Goal: Task Accomplishment & Management: Manage account settings

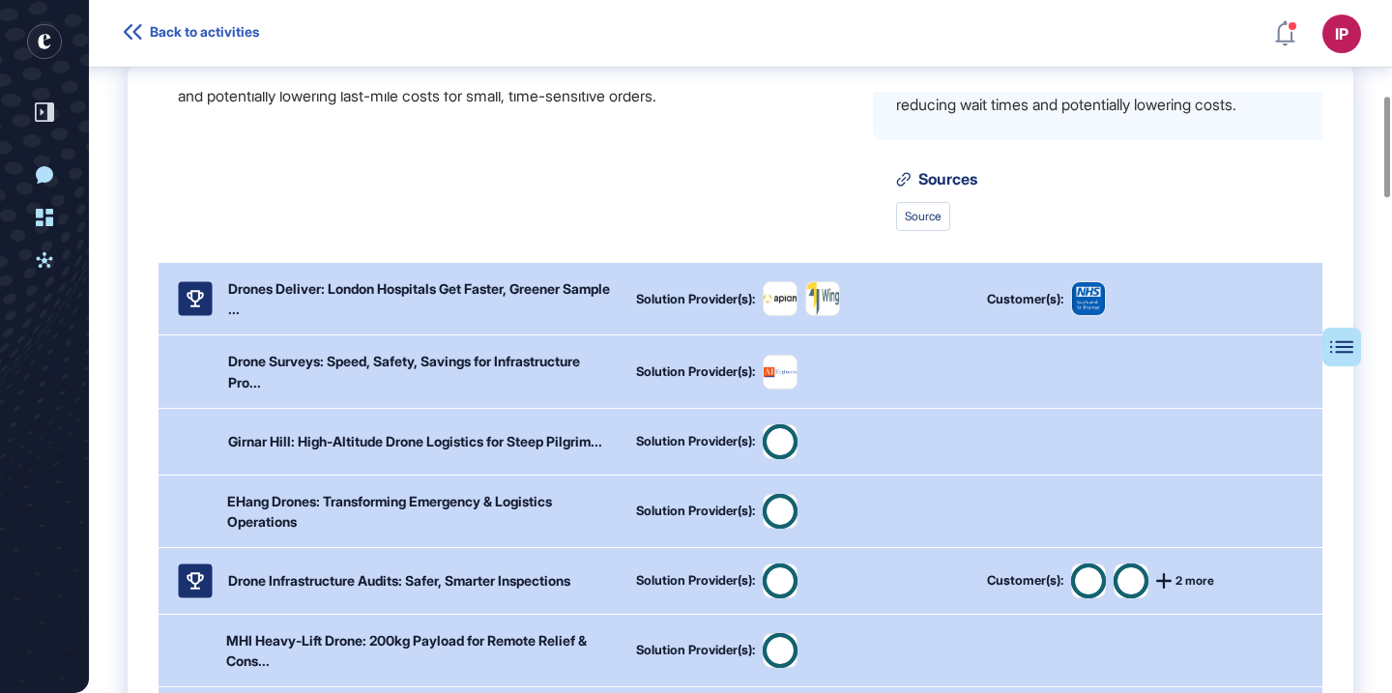
scroll to position [415, 0]
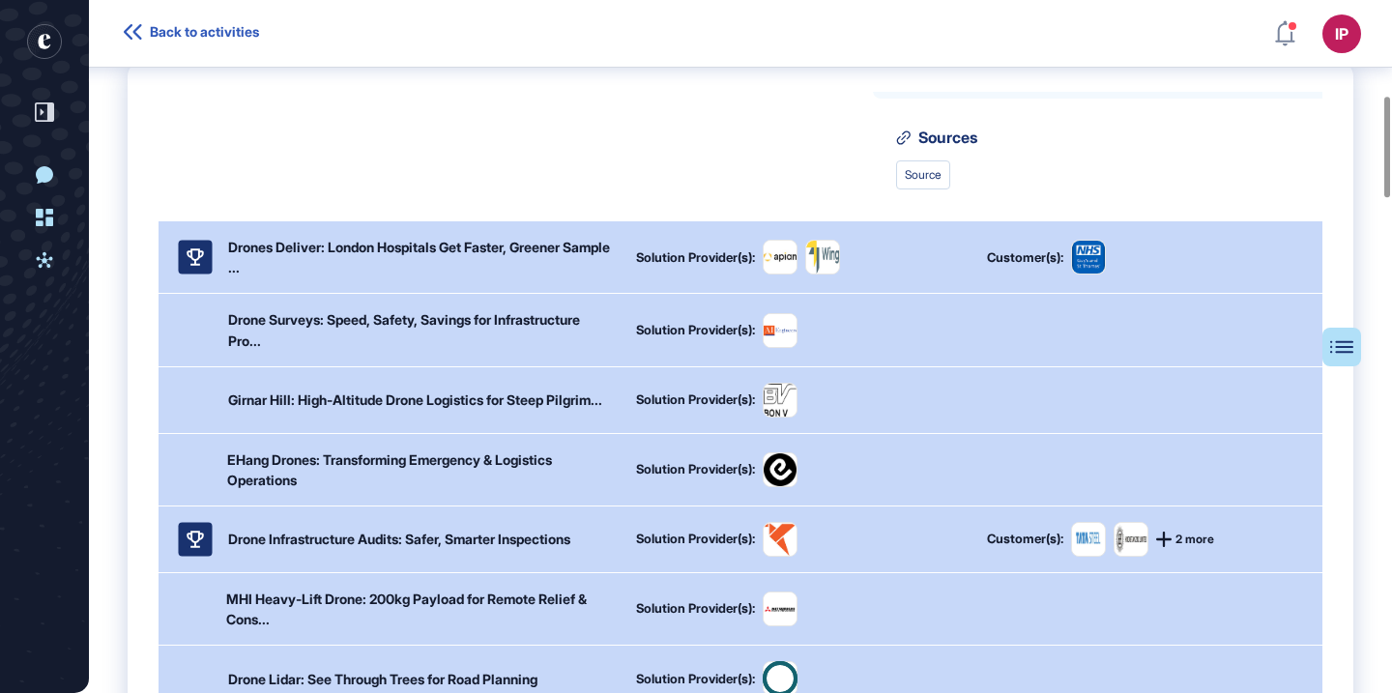
click at [393, 277] on div "Drones Deliver: London Hospitals Get Faster, Greener Sample ..." at bounding box center [420, 257] width 385 height 41
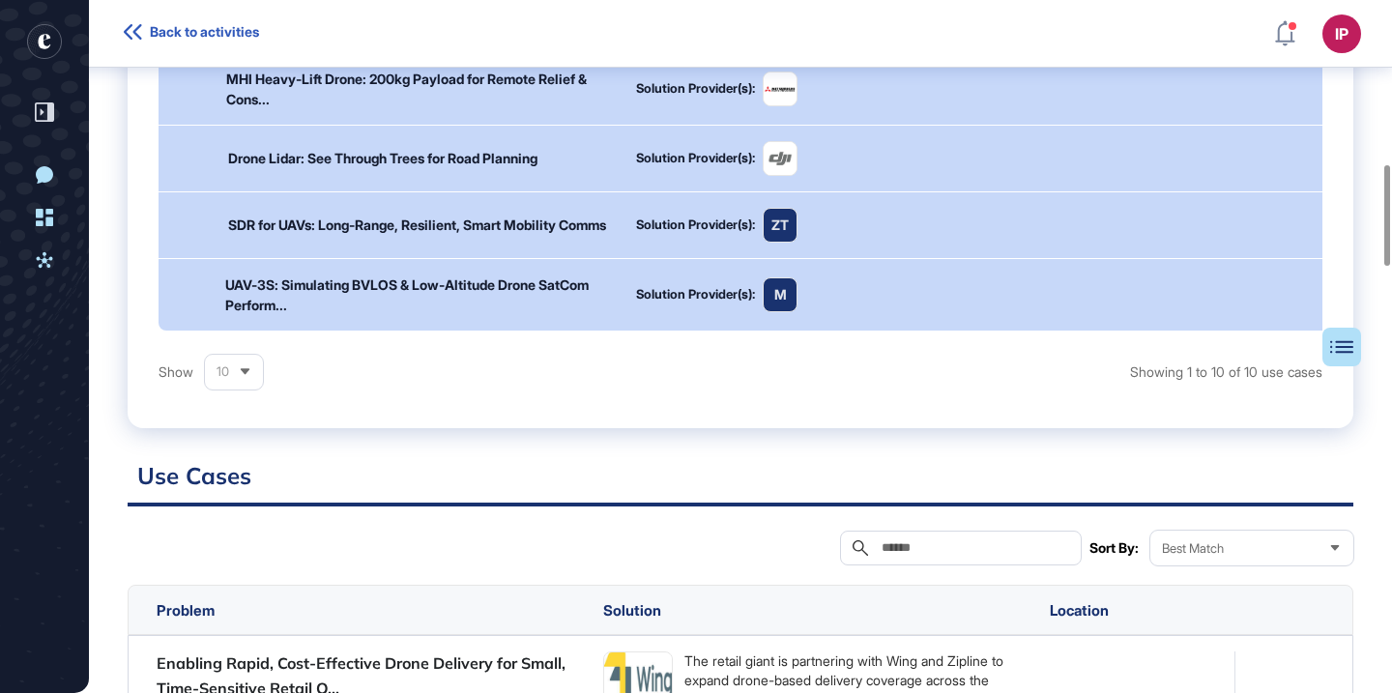
scroll to position [1123, 0]
click at [395, 286] on div "UAV-3S: Simulating BVLOS & Low-Altitude Drone SatCom Perform... Solution Provid…" at bounding box center [763, 296] width 1208 height 72
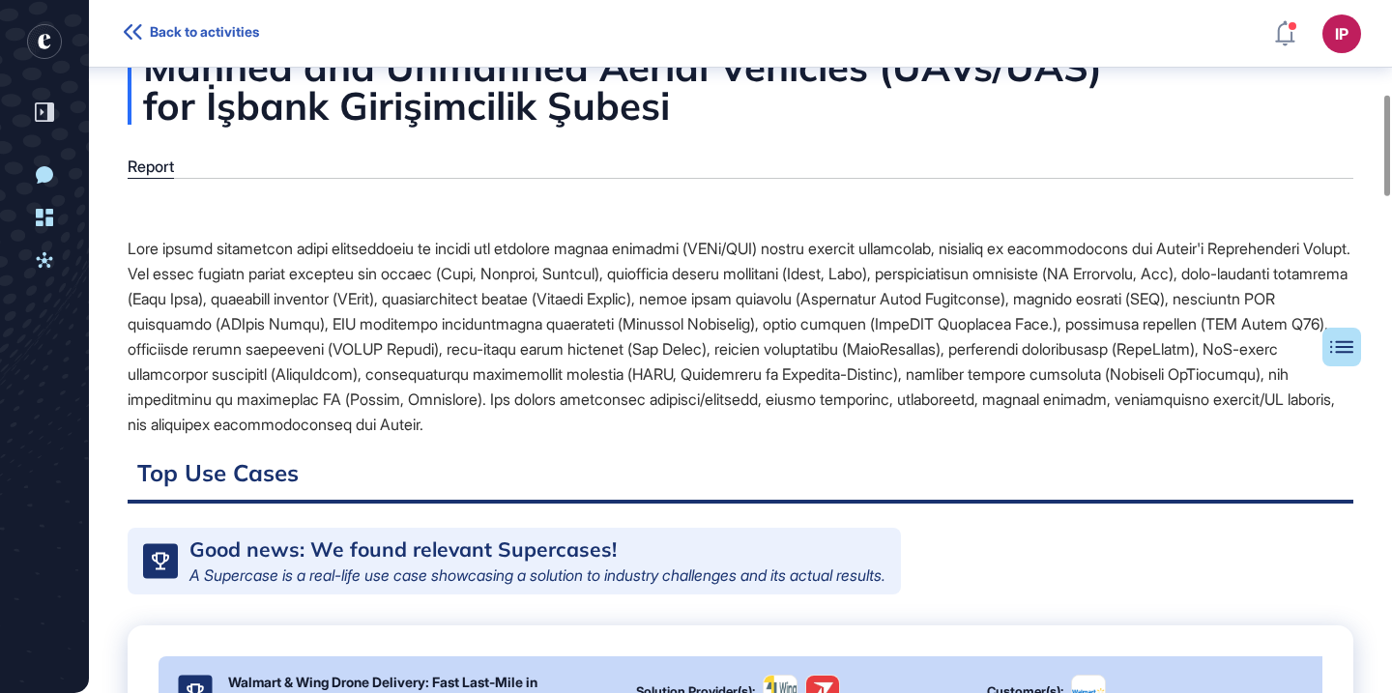
scroll to position [0, 0]
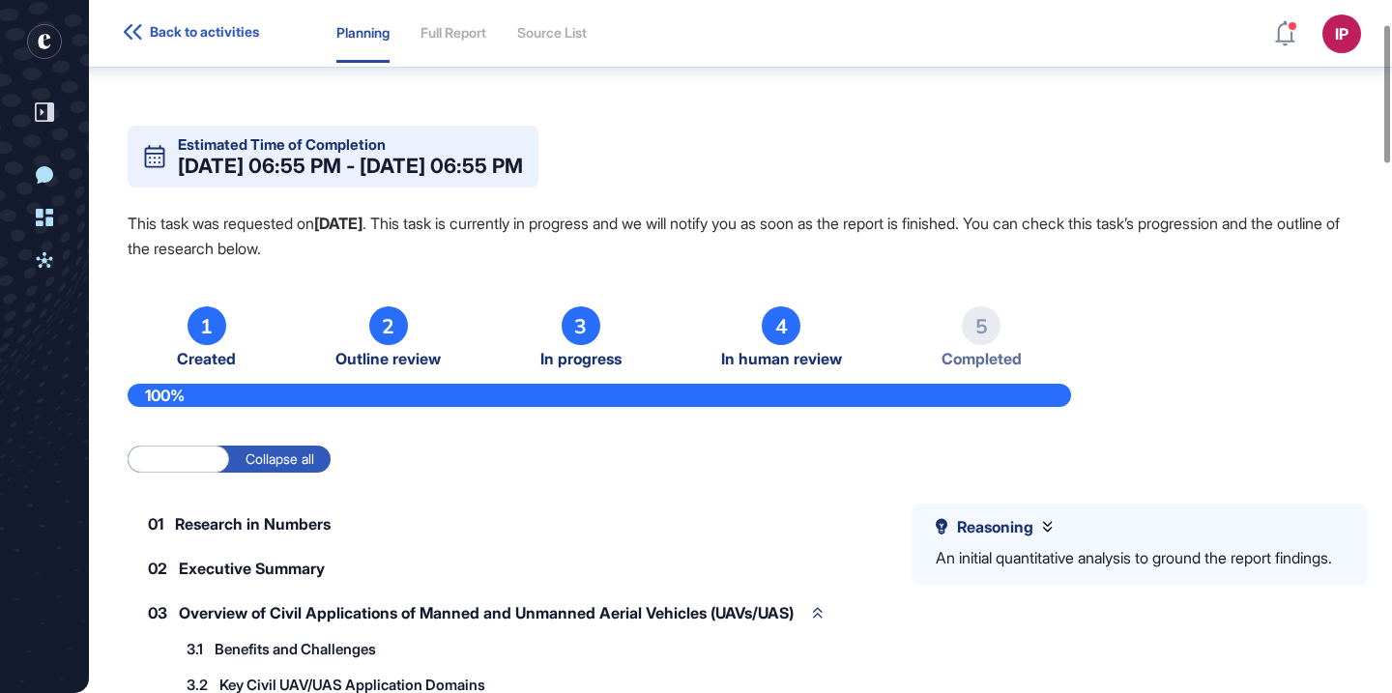
scroll to position [120, 0]
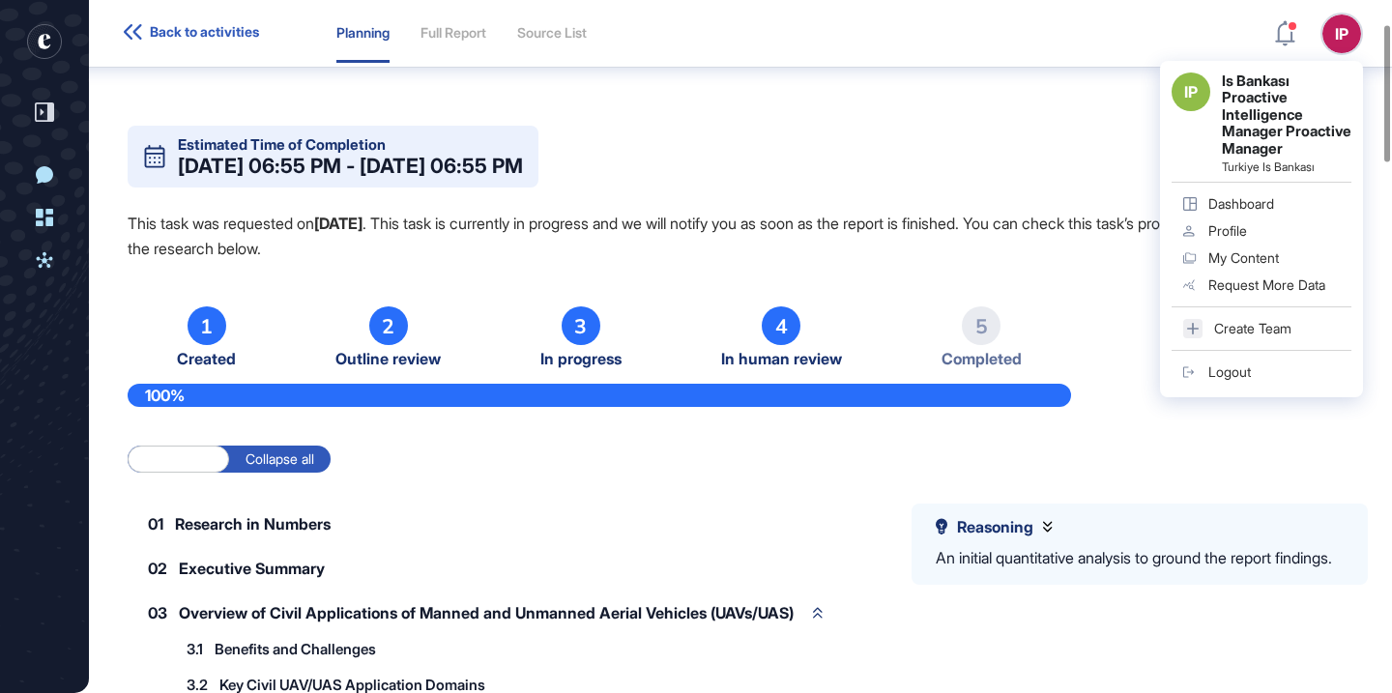
click at [1231, 380] on div "Logout" at bounding box center [1229, 371] width 43 height 15
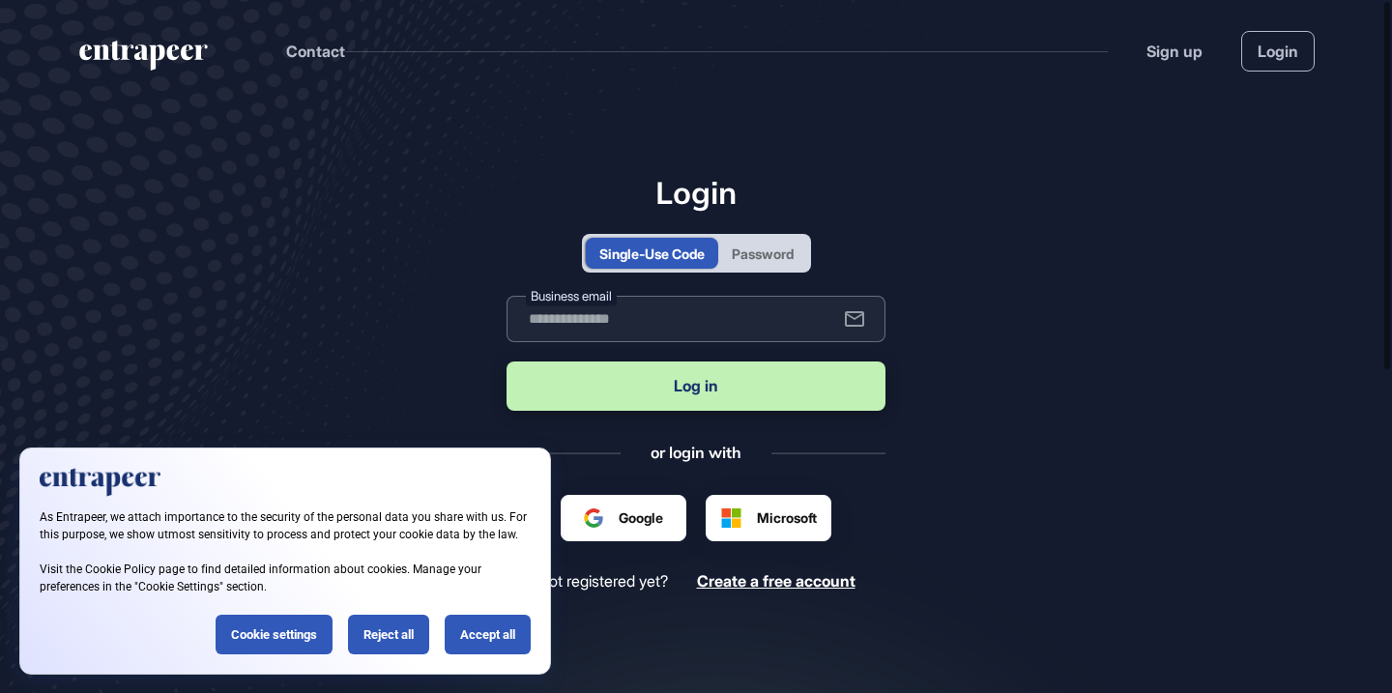
click at [722, 340] on input "text" at bounding box center [695, 319] width 379 height 46
type input "**********"
click at [661, 388] on button "Log in" at bounding box center [695, 385] width 379 height 49
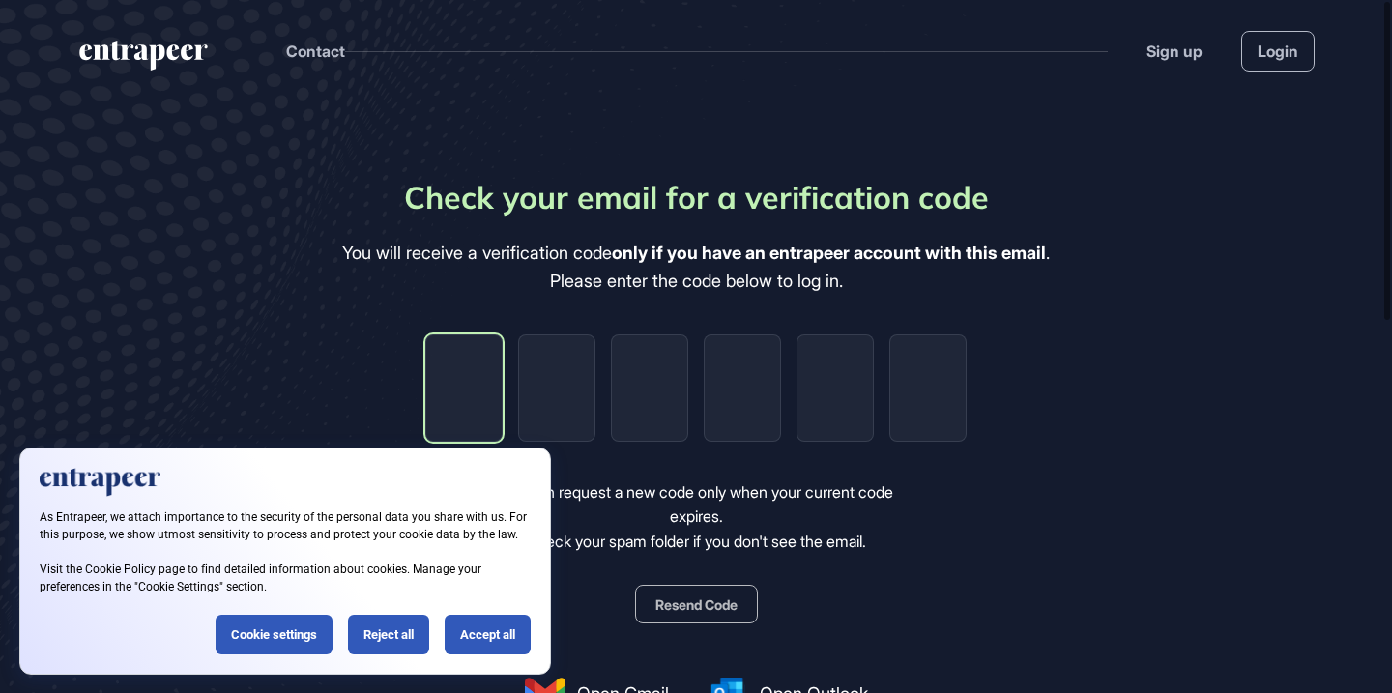
type input "*"
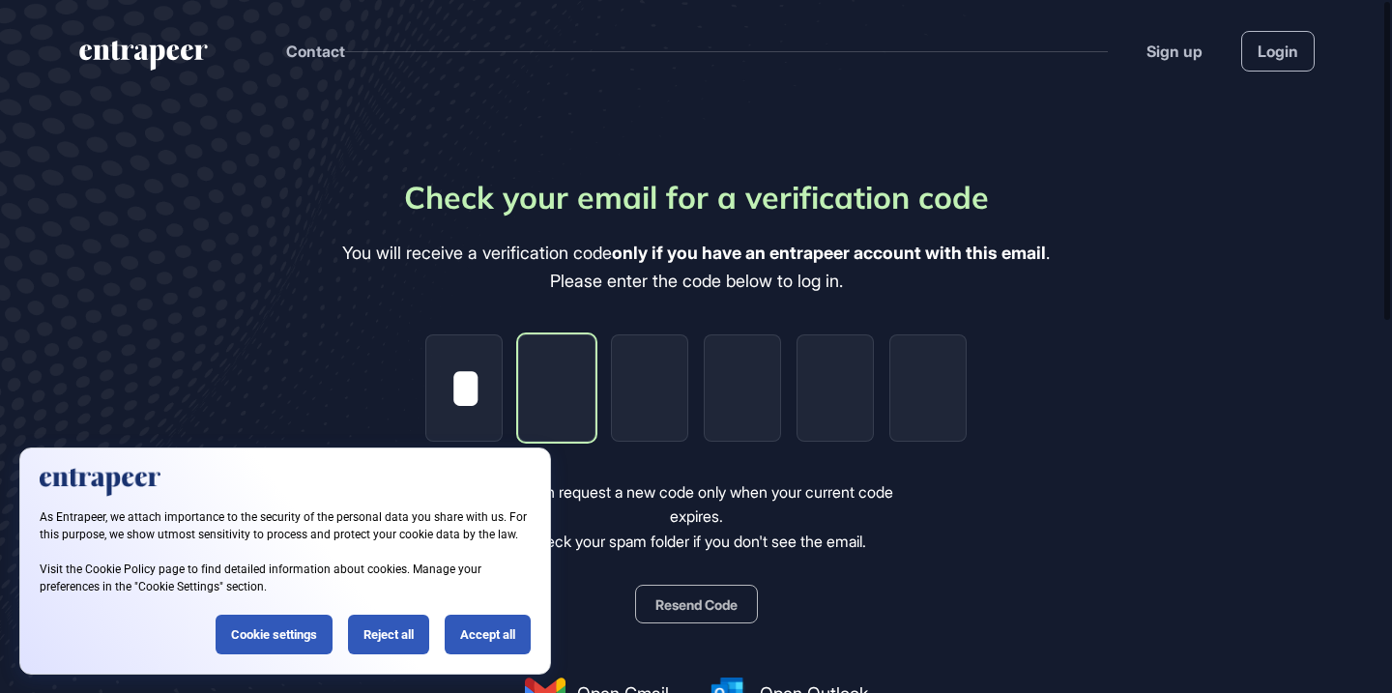
type input "*"
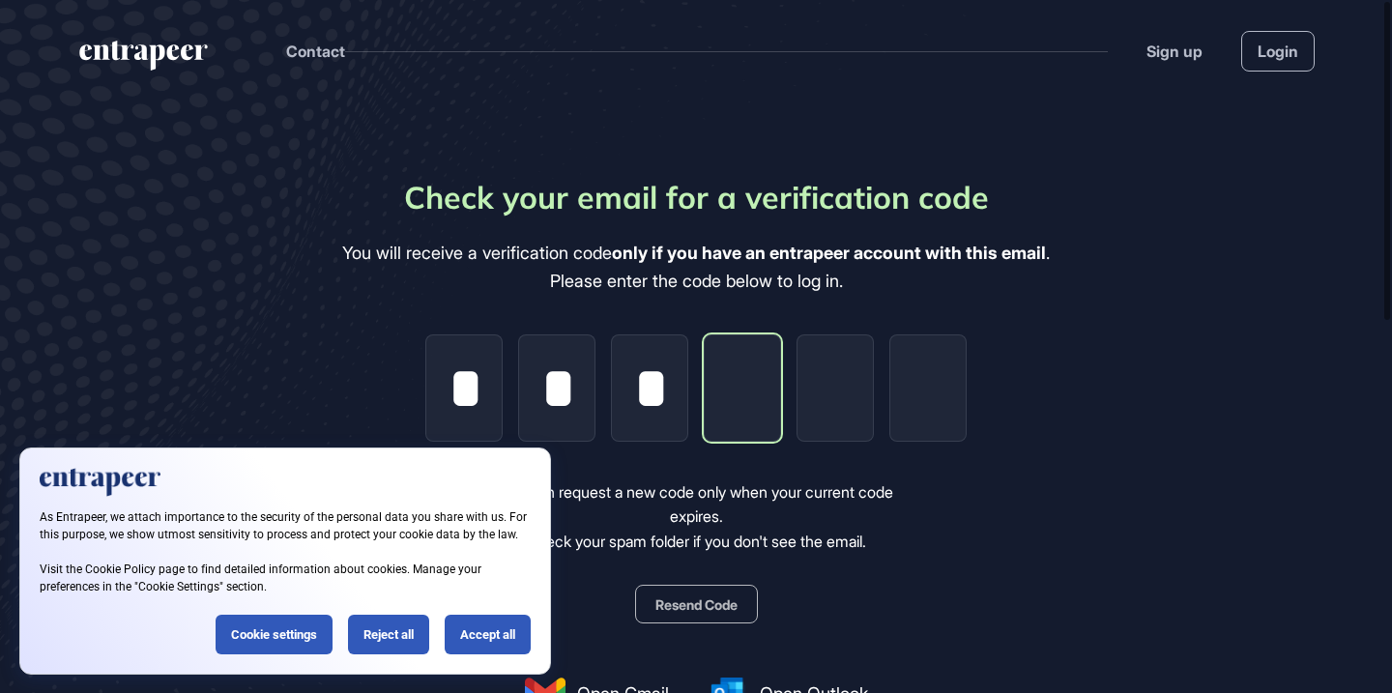
type input "*"
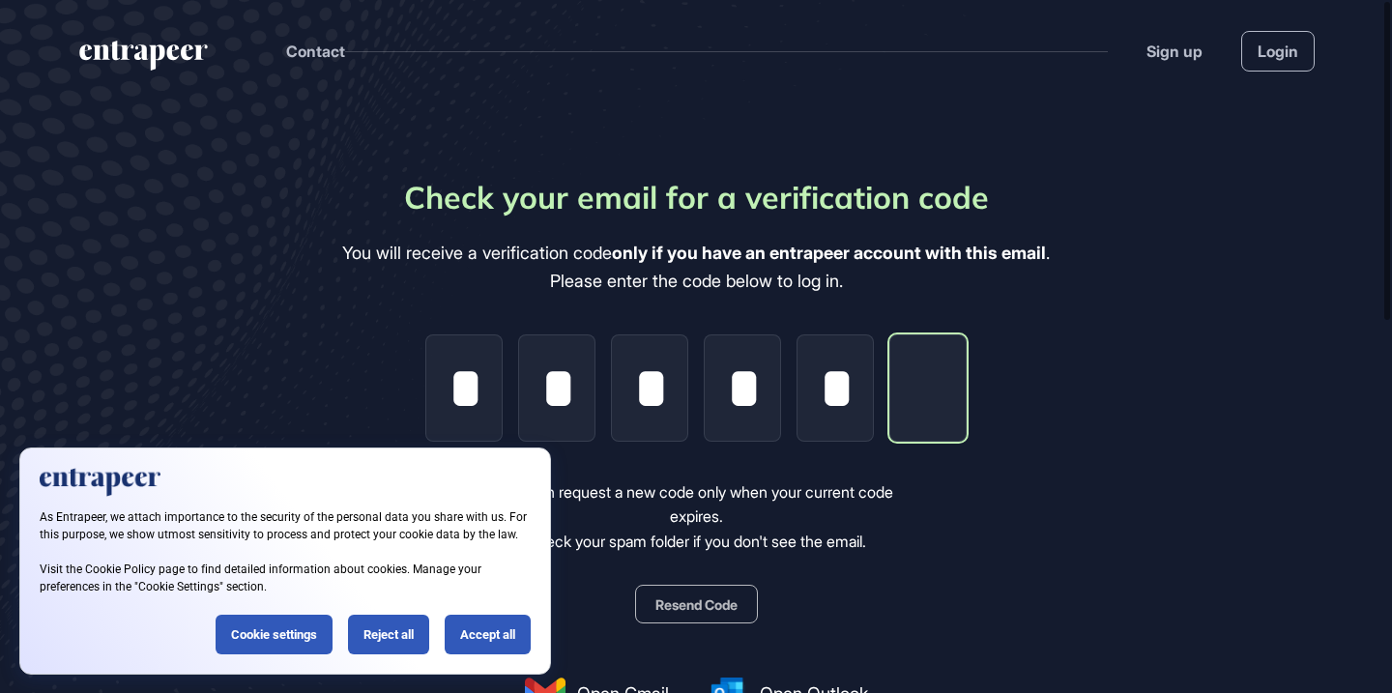
type input "*"
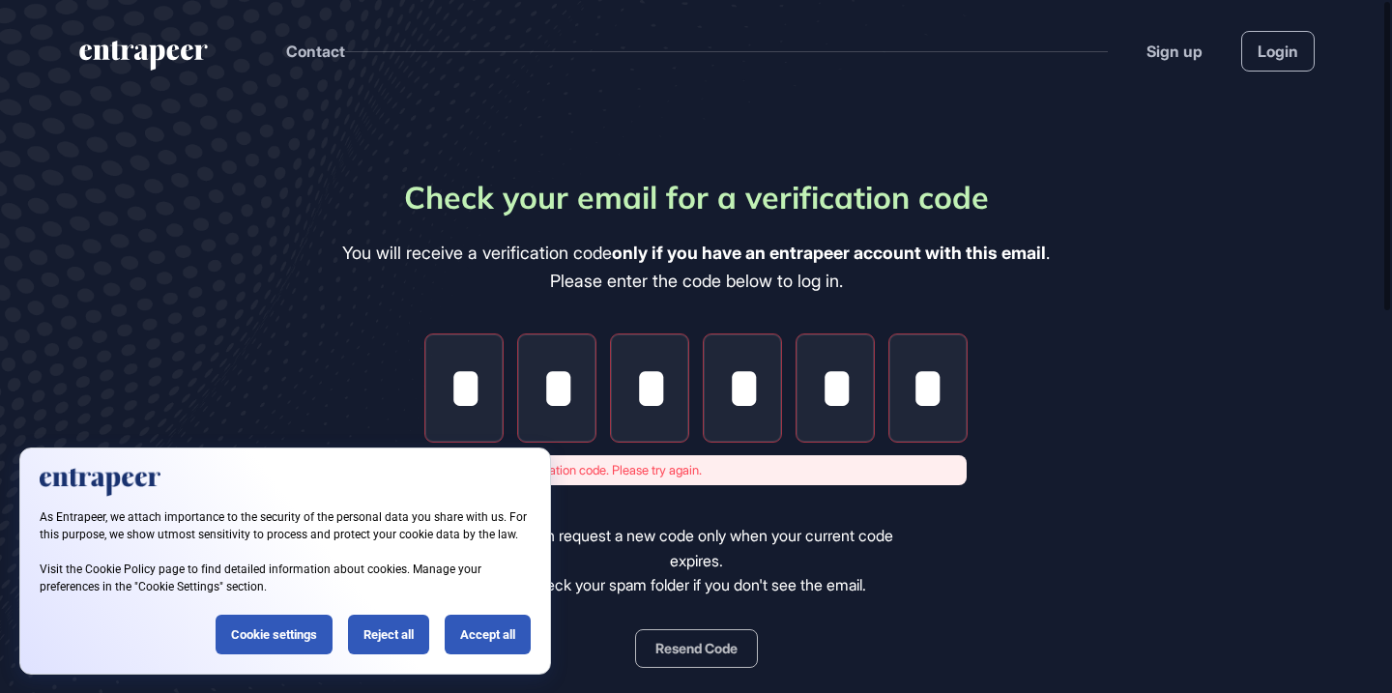
scroll to position [0, 0]
click at [855, 406] on input "*" at bounding box center [834, 387] width 77 height 107
click at [952, 385] on input "*" at bounding box center [927, 387] width 77 height 107
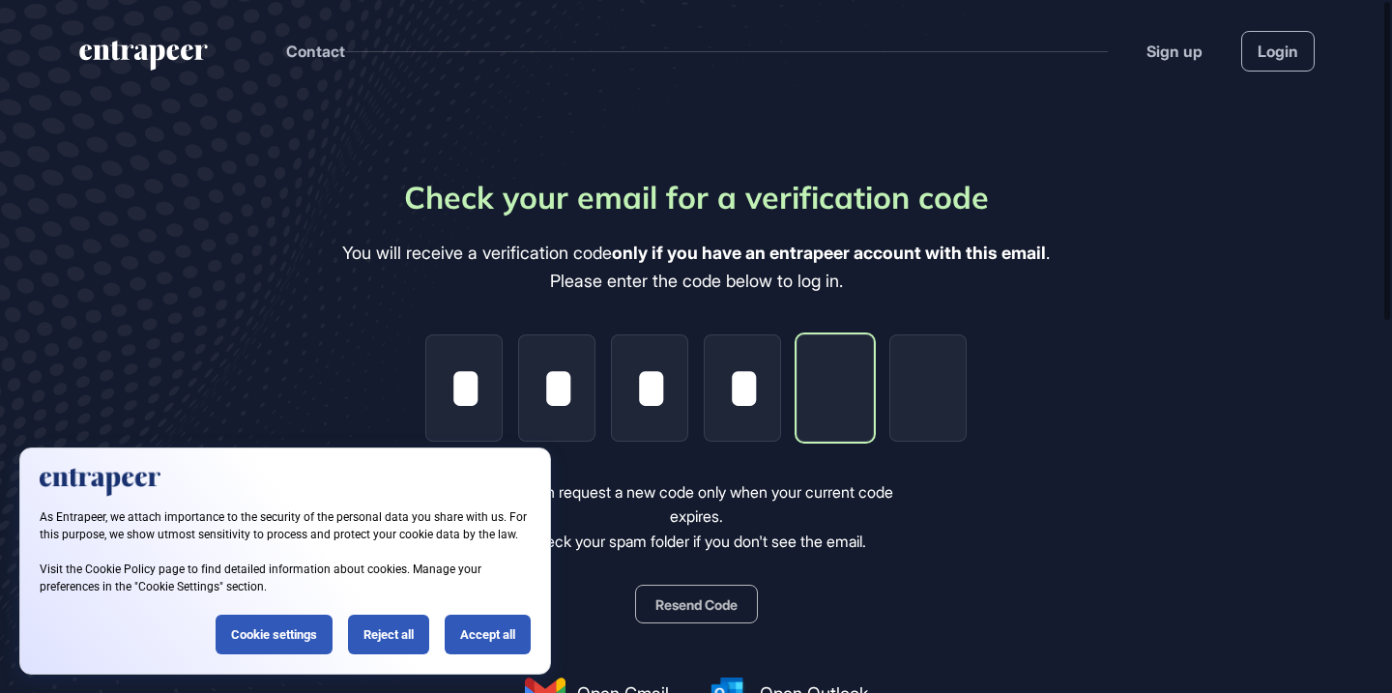
type input "*"
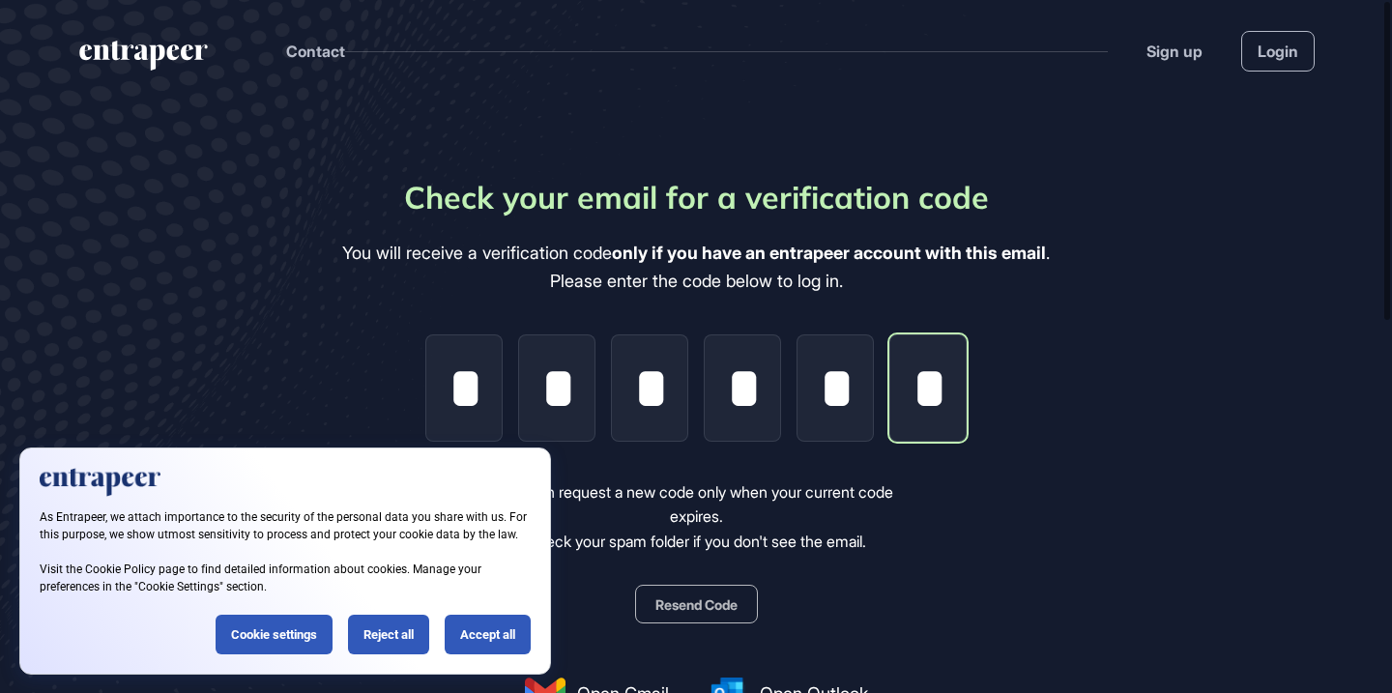
scroll to position [0, 2]
type input "*"
